Goal: Answer question/provide support: Share knowledge or assist other users

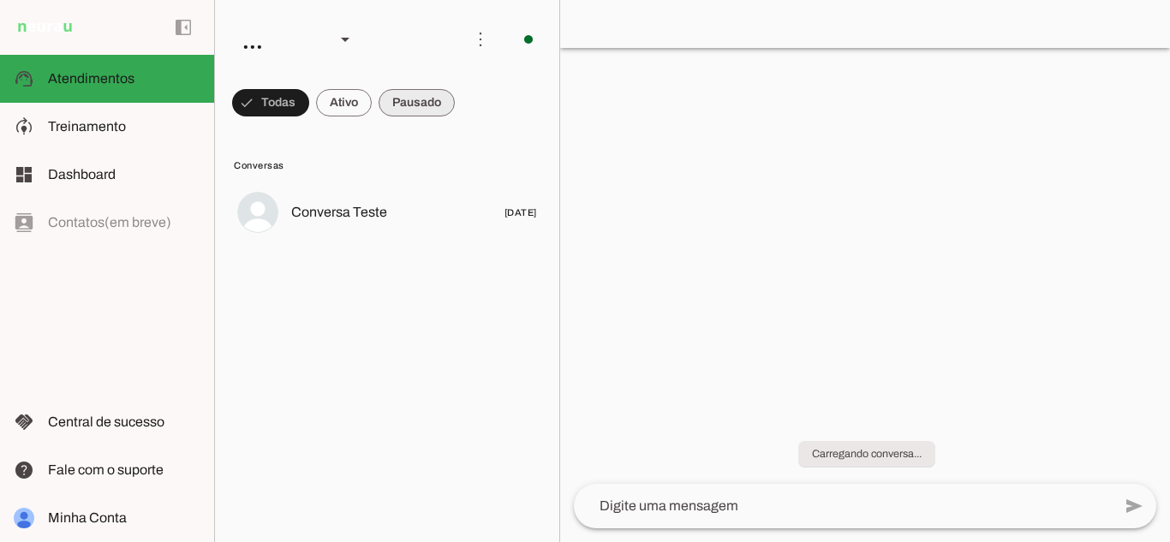
click at [422, 97] on span at bounding box center [417, 102] width 76 height 41
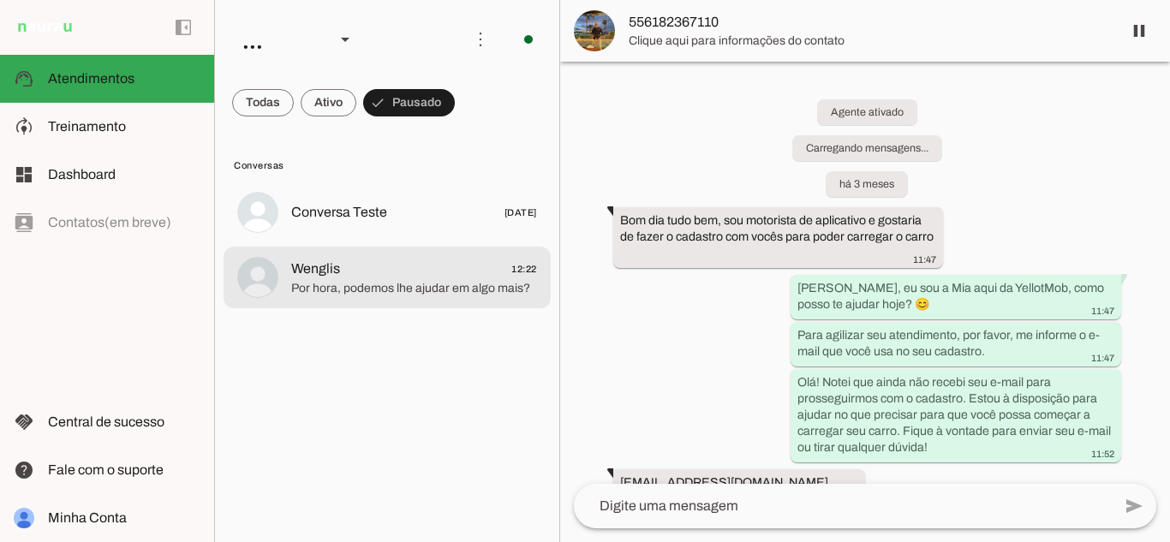
click at [370, 276] on span "Wenglis 12:22" at bounding box center [414, 269] width 246 height 21
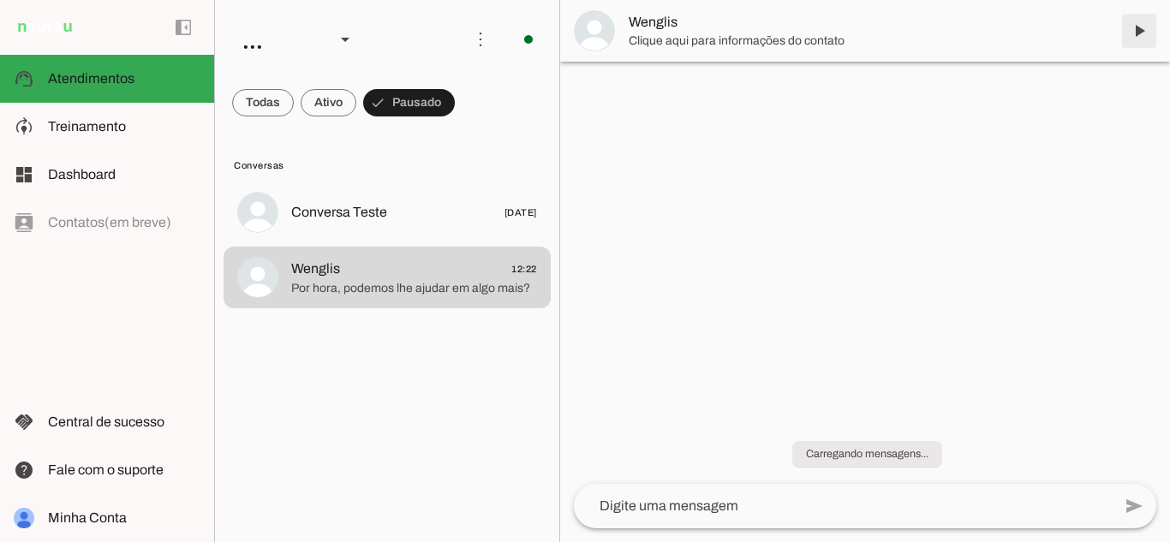
click at [1138, 30] on span at bounding box center [1139, 30] width 41 height 41
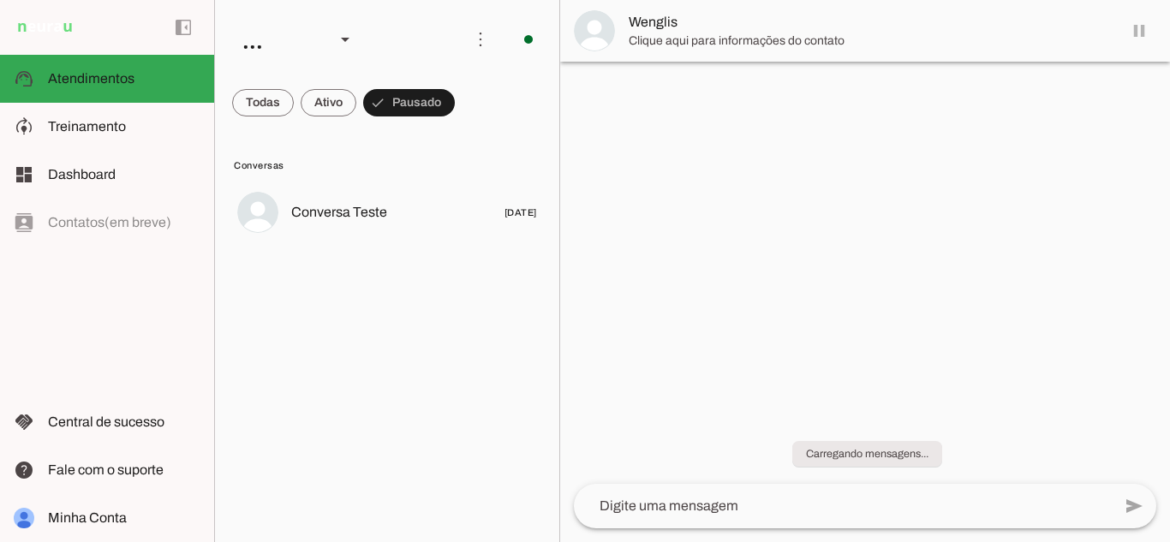
click at [264, 102] on span at bounding box center [263, 102] width 62 height 41
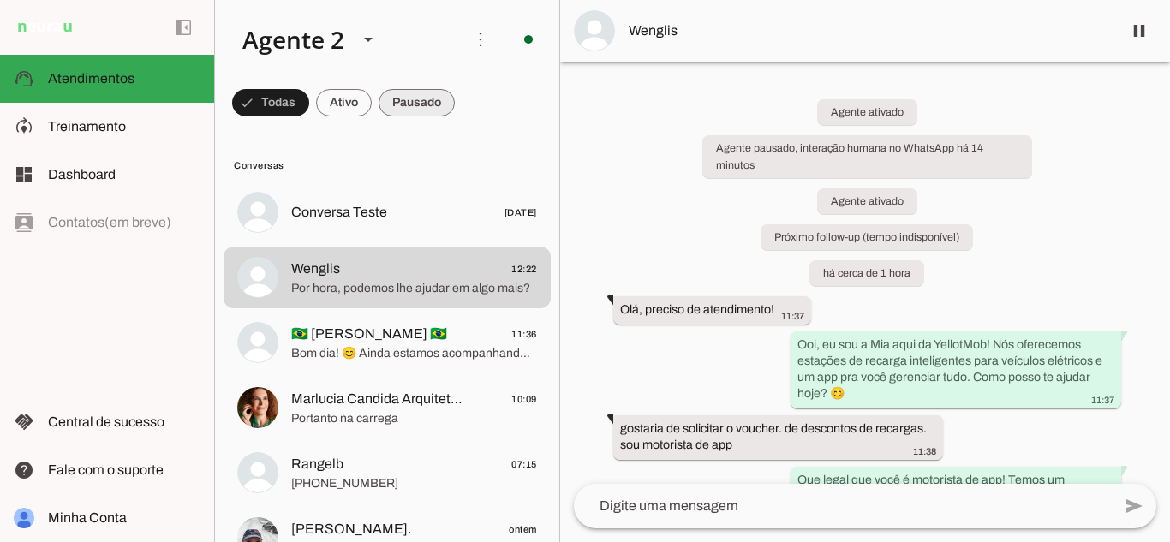
click at [422, 108] on span at bounding box center [417, 102] width 76 height 41
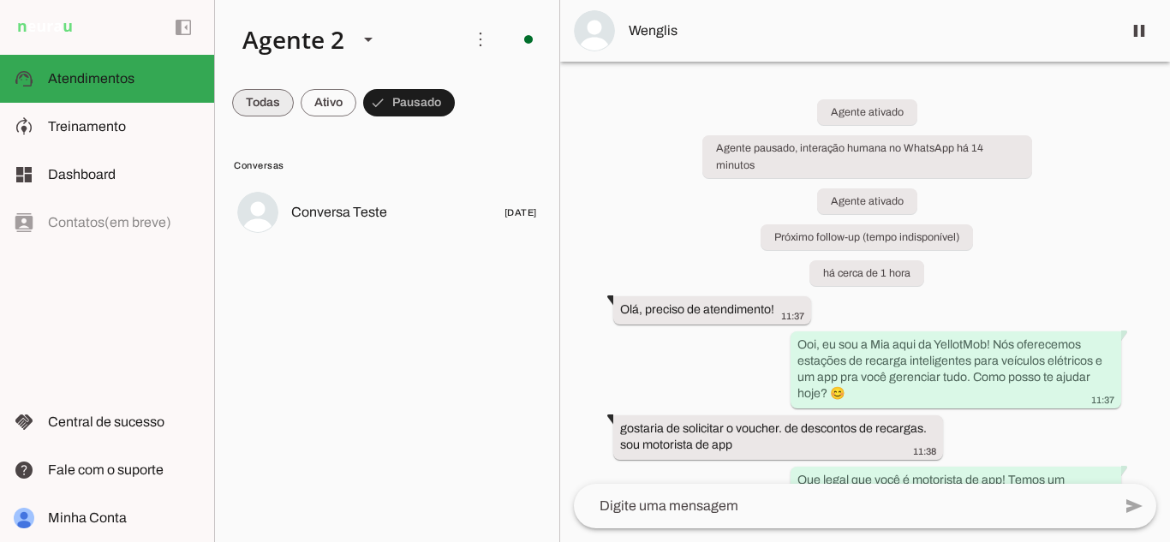
click at [236, 97] on span at bounding box center [263, 102] width 62 height 41
